Goal: Task Accomplishment & Management: Use online tool/utility

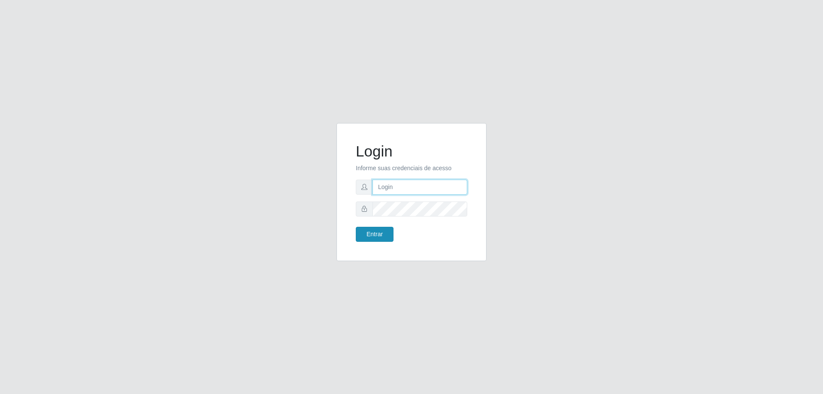
type input "[EMAIL_ADDRESS][DOMAIN_NAME]"
click at [377, 237] on button "Entrar" at bounding box center [375, 234] width 38 height 15
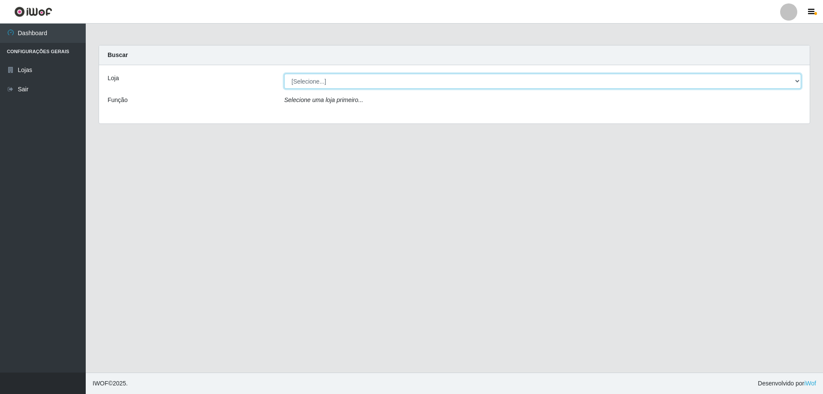
click at [338, 80] on select "[Selecione...] SuperShow Bis - [GEOGRAPHIC_DATA]" at bounding box center [542, 81] width 517 height 15
select select "59"
click at [284, 74] on select "[Selecione...] SuperShow Bis - [GEOGRAPHIC_DATA]" at bounding box center [542, 81] width 517 height 15
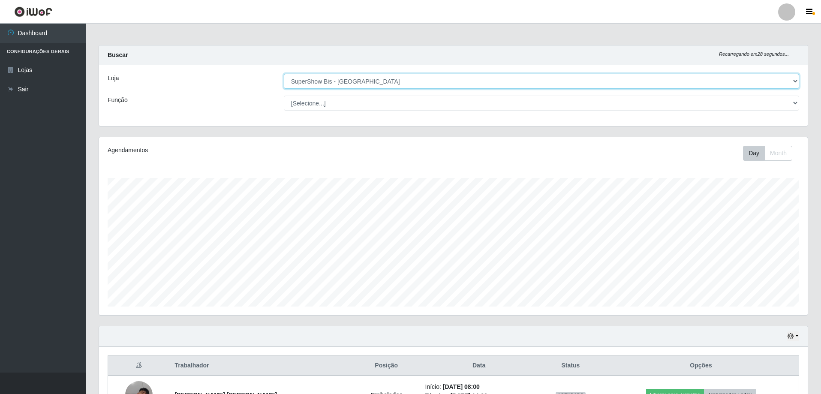
scroll to position [99, 0]
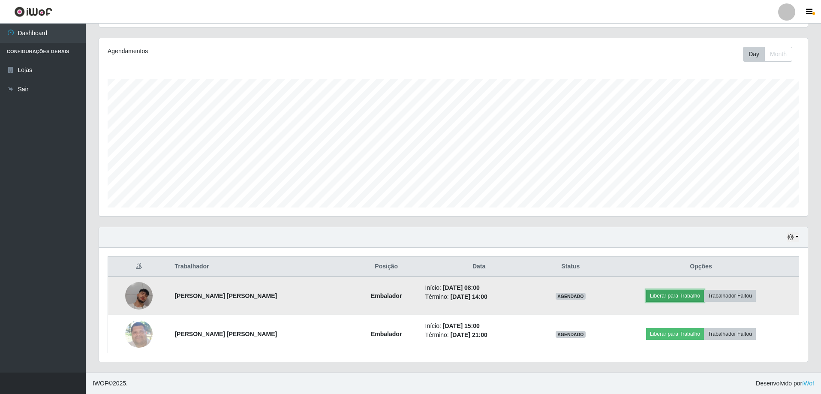
click at [672, 298] on button "Liberar para Trabalho" at bounding box center [675, 296] width 58 height 12
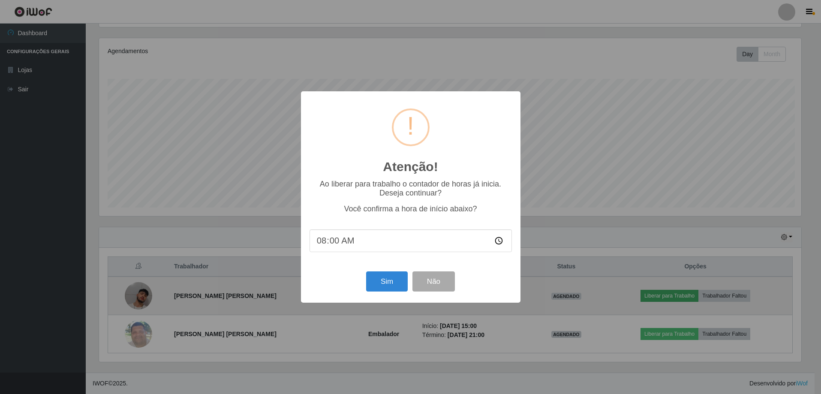
scroll to position [178, 705]
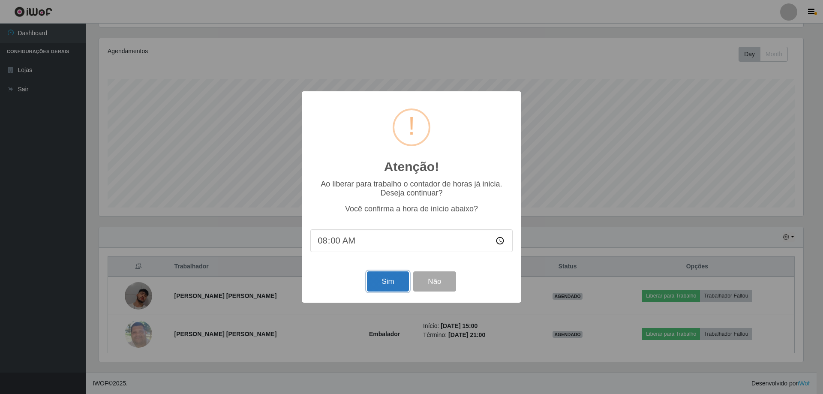
click at [385, 280] on button "Sim" at bounding box center [388, 281] width 42 height 20
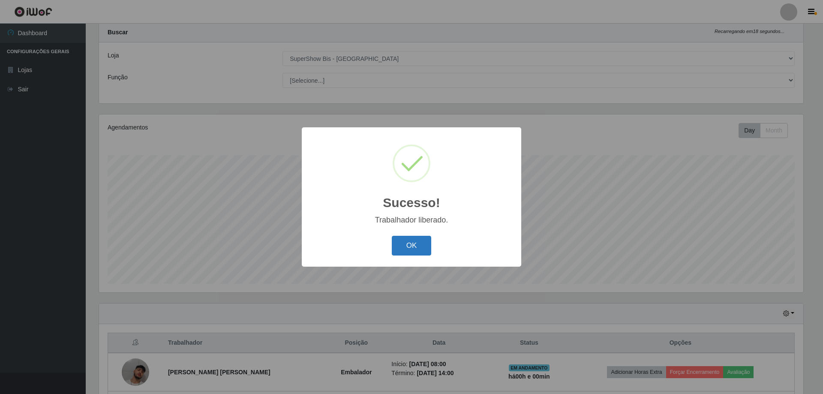
click at [413, 244] on button "OK" at bounding box center [412, 246] width 40 height 20
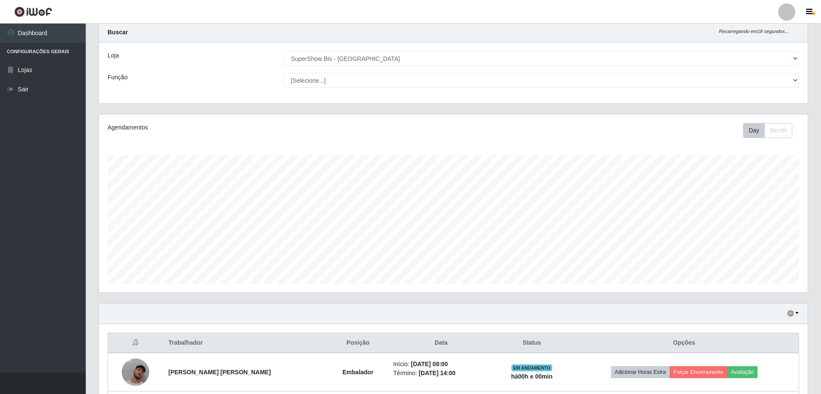
scroll to position [178, 709]
